Goal: Find specific page/section: Find specific page/section

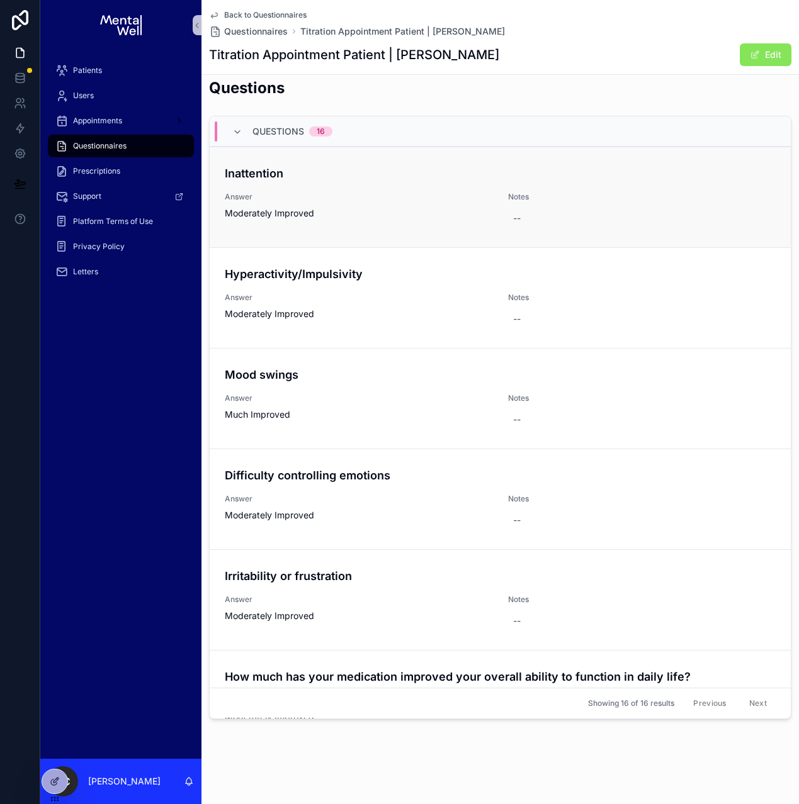
scroll to position [301, 0]
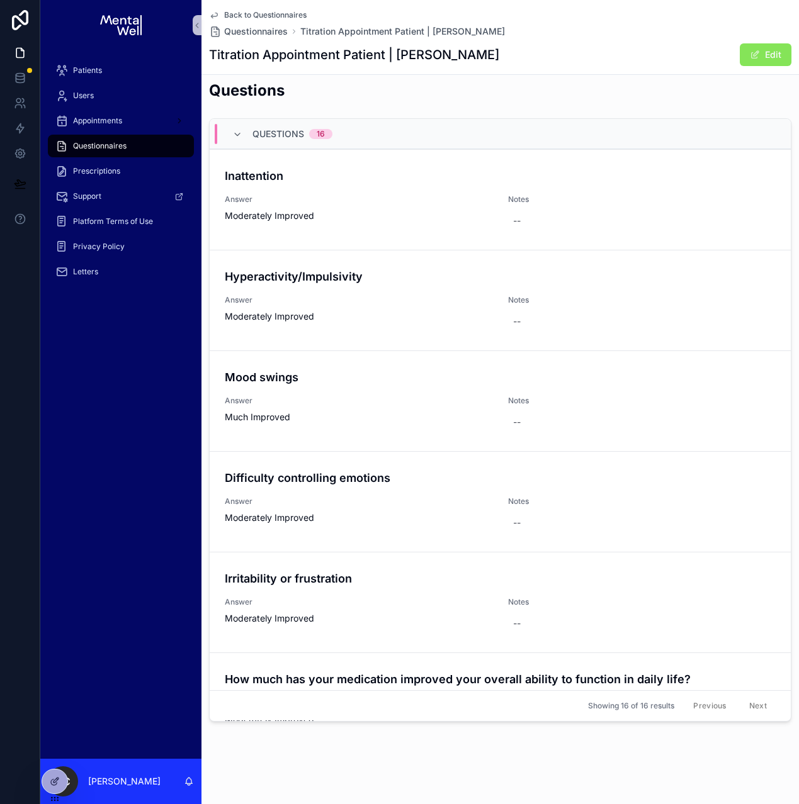
click at [337, 104] on div "Questions" at bounding box center [500, 95] width 582 height 31
click at [120, 64] on div "Patients" at bounding box center [120, 70] width 131 height 20
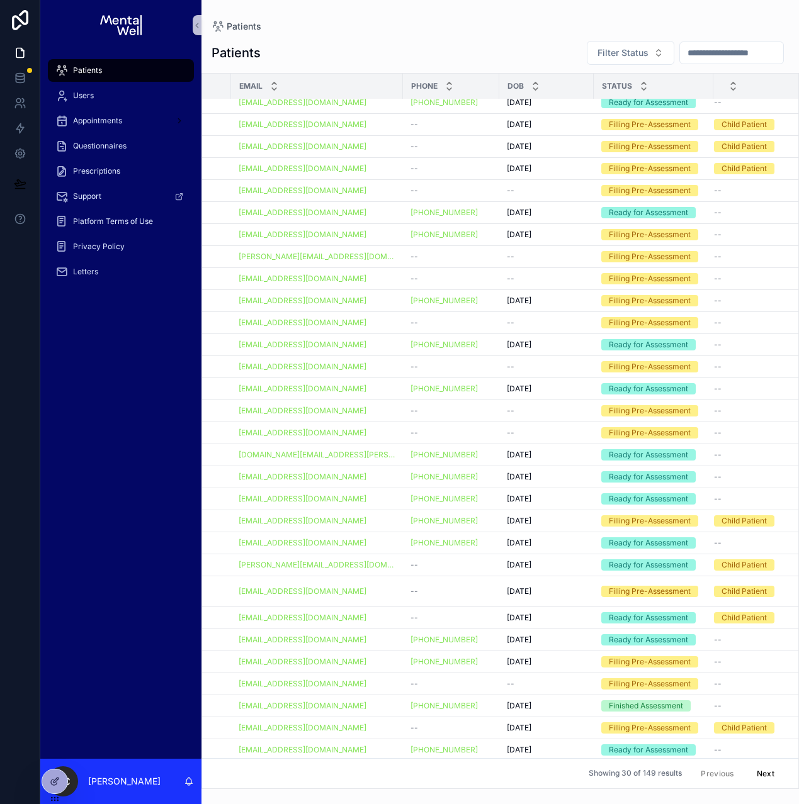
scroll to position [8, 0]
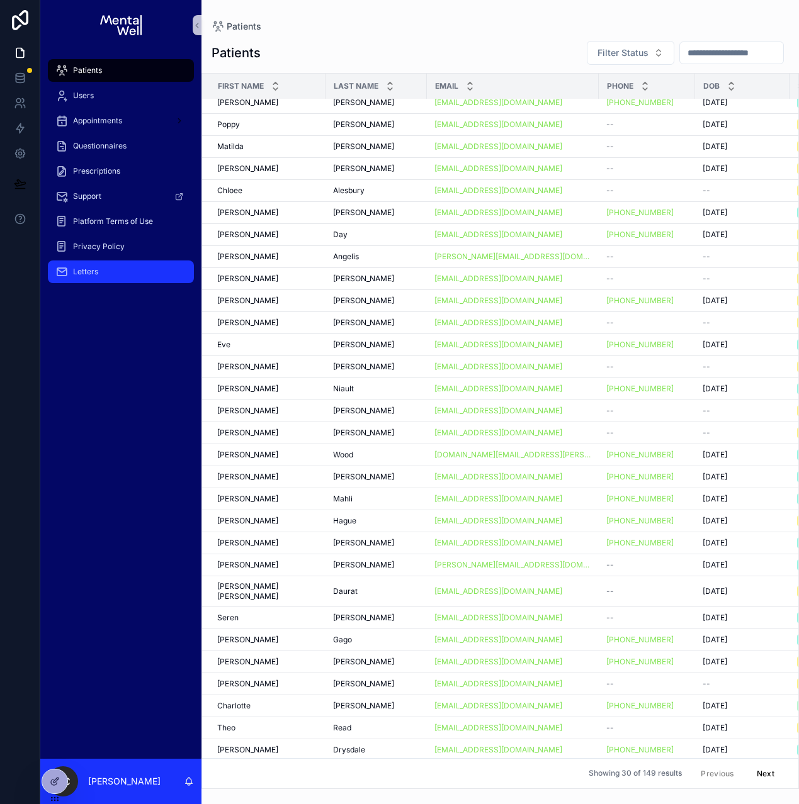
click at [67, 271] on icon "scrollable content" at bounding box center [61, 272] width 13 height 13
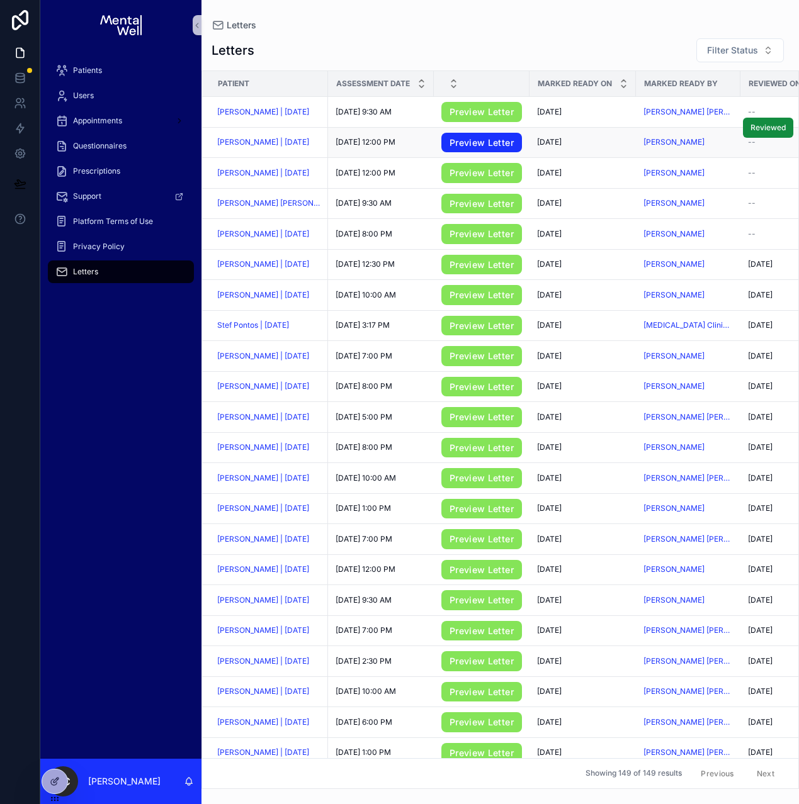
click at [451, 150] on link "Preview Letter" at bounding box center [481, 143] width 81 height 20
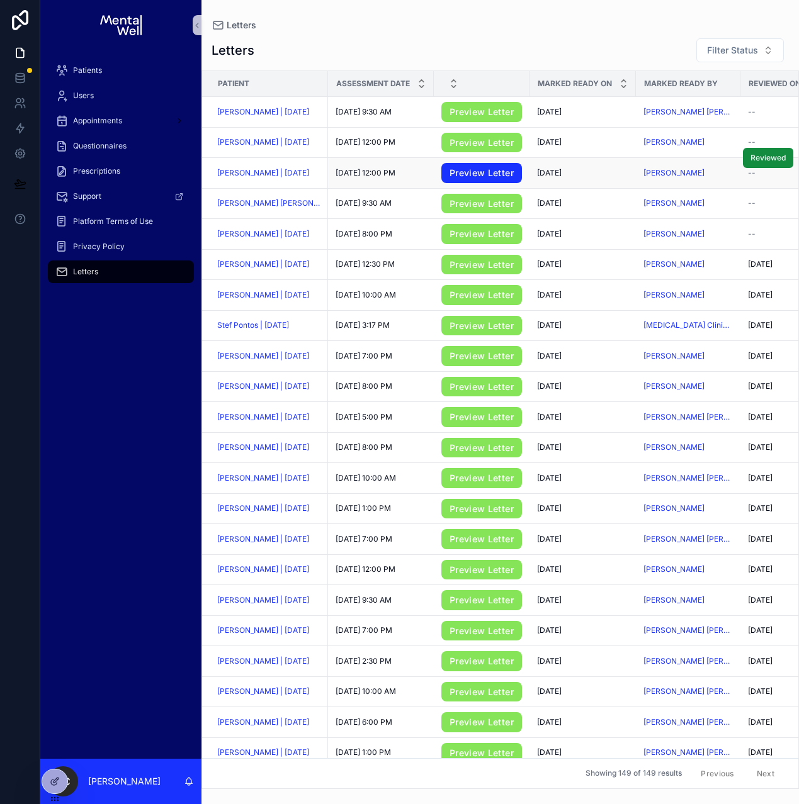
click at [468, 176] on link "Preview Letter" at bounding box center [481, 173] width 81 height 20
